Goal: Navigation & Orientation: Understand site structure

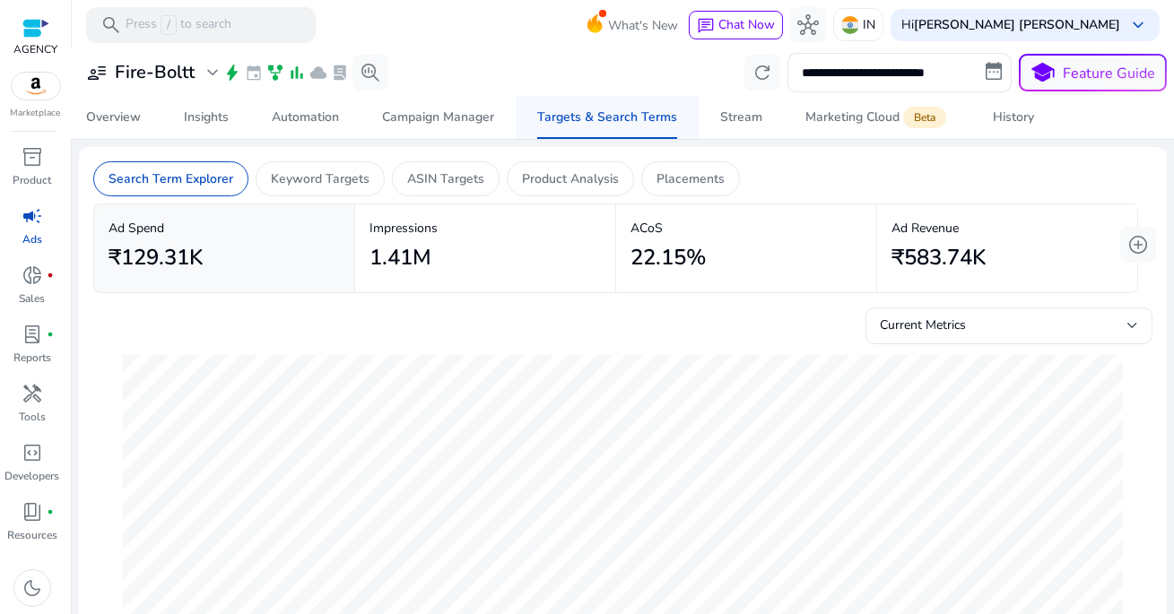
scroll to position [0, 1107]
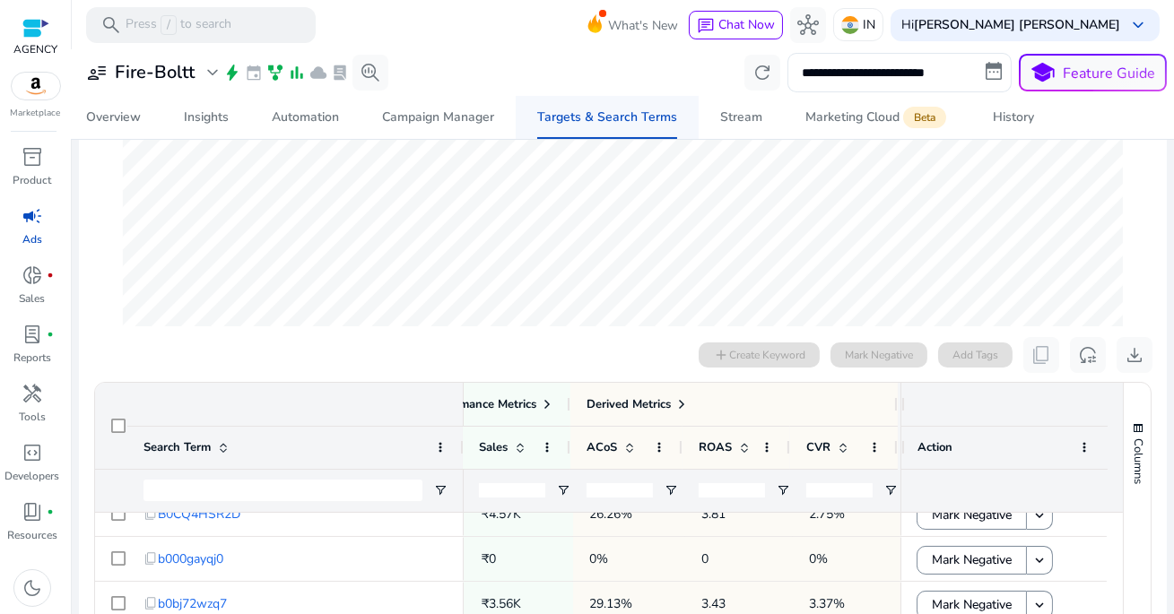
click at [562, 123] on div "Targets & Search Terms" at bounding box center [607, 117] width 140 height 13
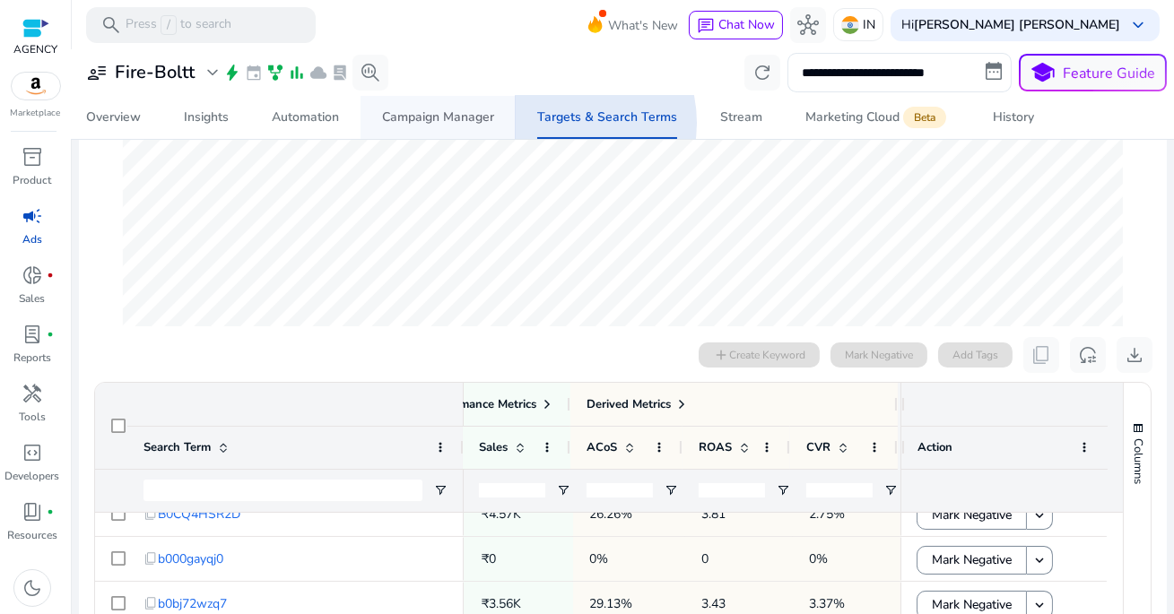
scroll to position [0, 0]
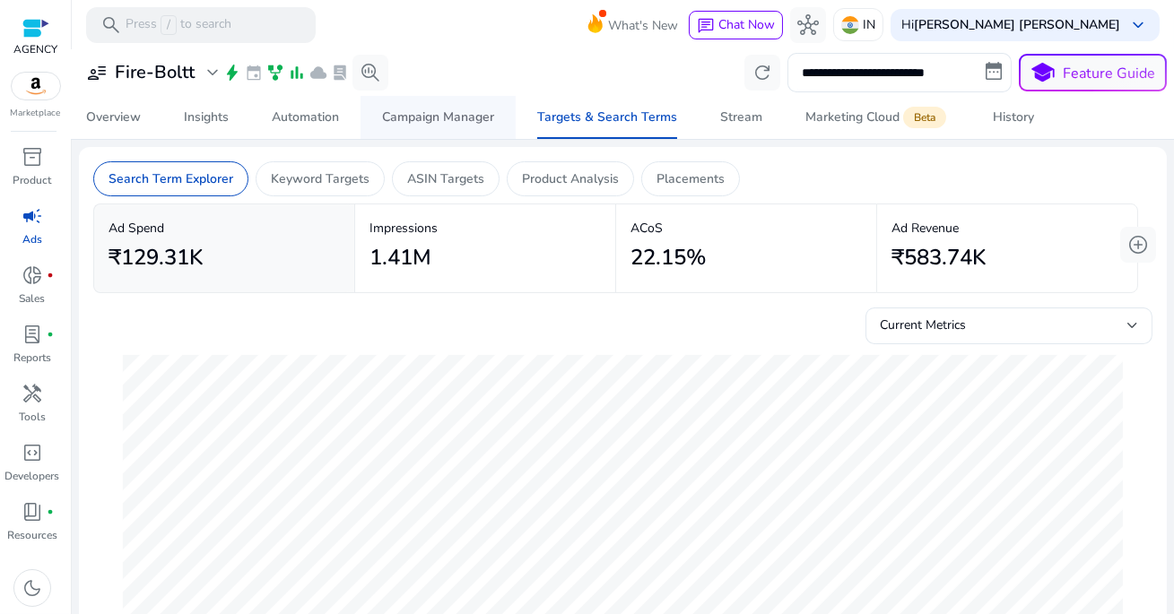
click at [474, 118] on div "Campaign Manager" at bounding box center [438, 117] width 112 height 13
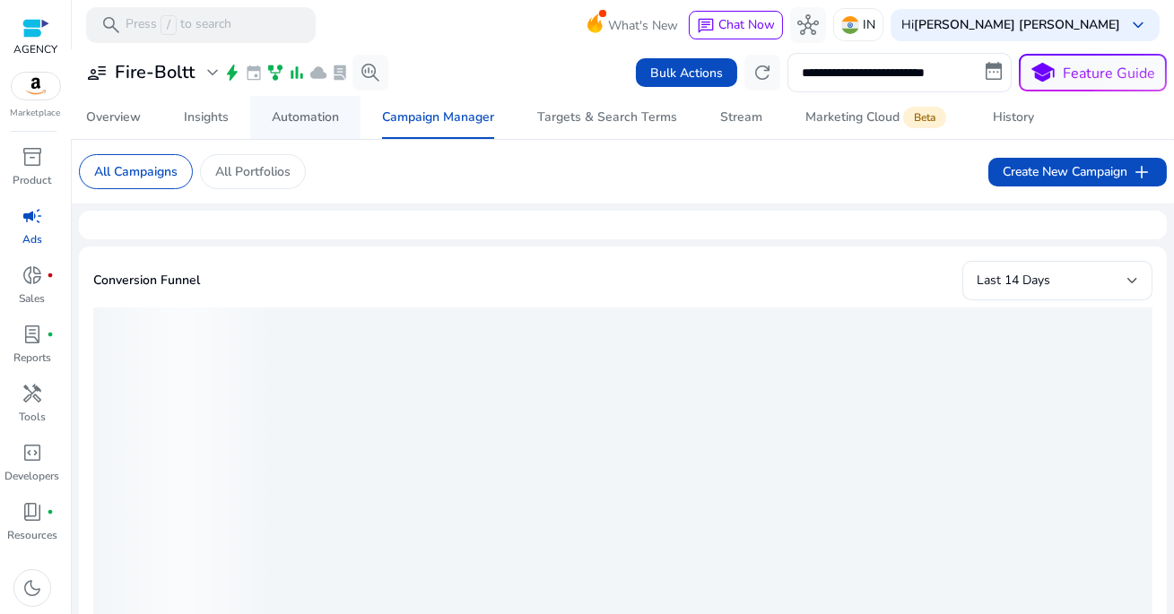
click at [321, 118] on div "Automation" at bounding box center [305, 117] width 67 height 13
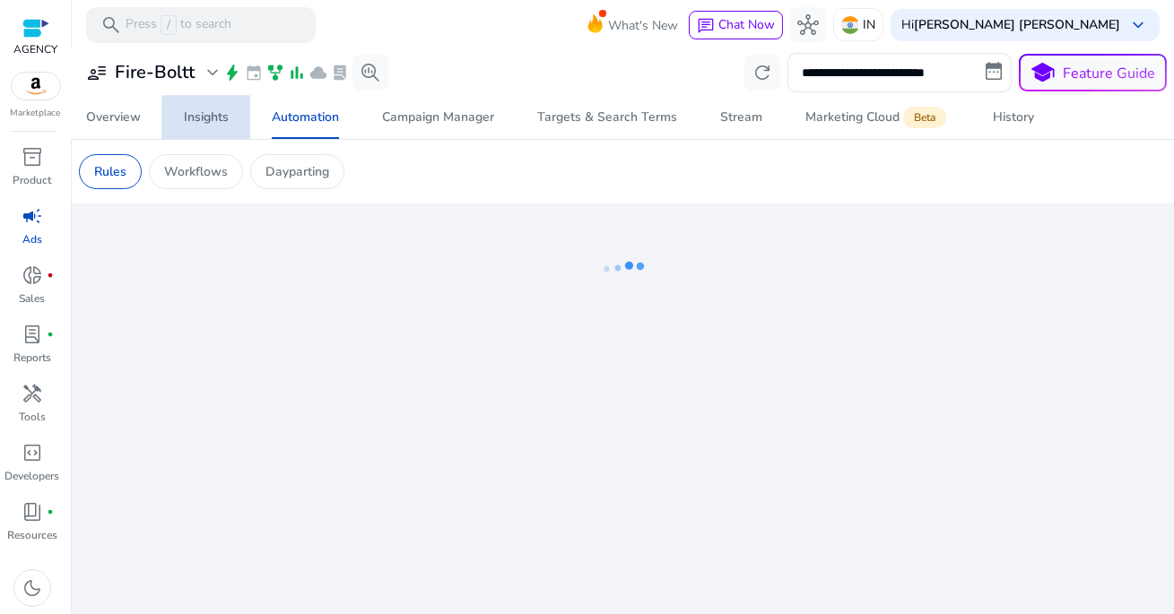
click at [215, 118] on div "Insights" at bounding box center [206, 117] width 45 height 13
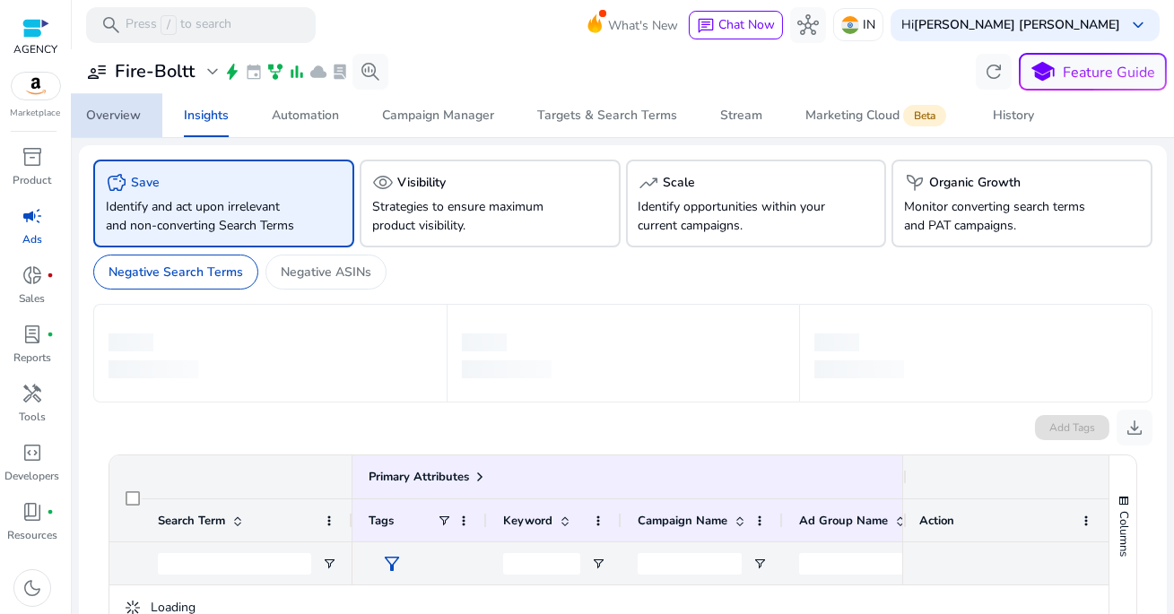
click at [117, 118] on div "Overview" at bounding box center [113, 115] width 55 height 13
